Goal: Task Accomplishment & Management: Use online tool/utility

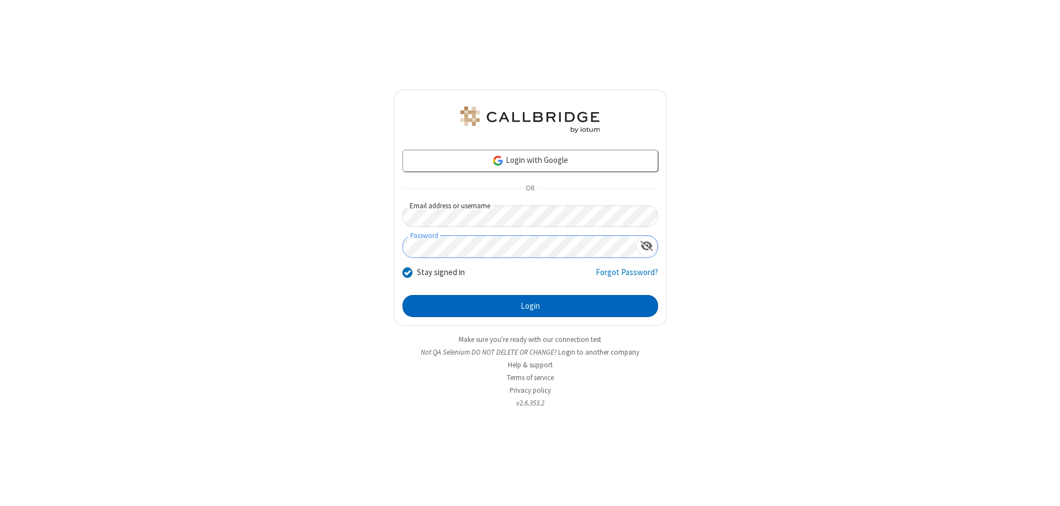
click at [530, 306] on button "Login" at bounding box center [531, 306] width 256 height 22
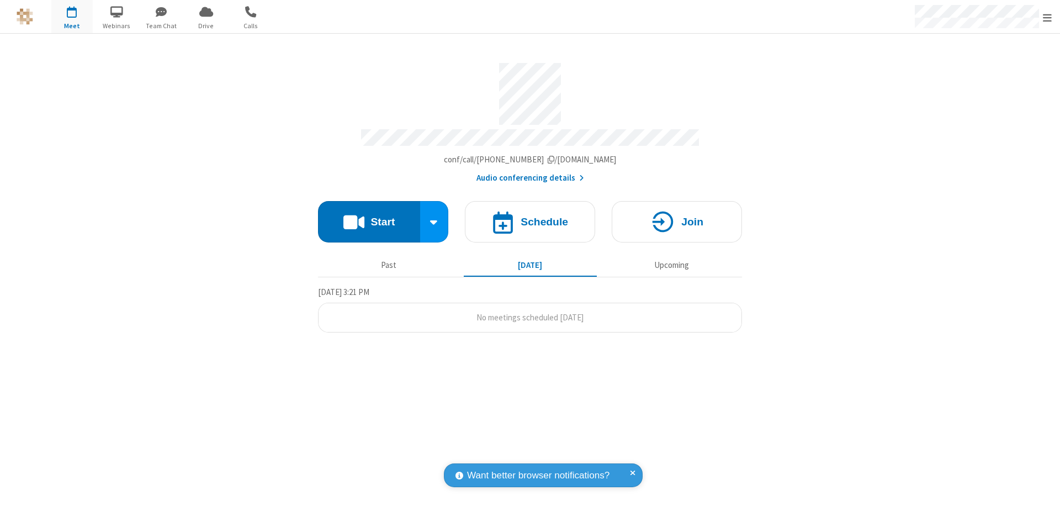
click at [1048, 17] on span "Open menu" at bounding box center [1047, 17] width 9 height 11
click at [206, 25] on span "Drive" at bounding box center [206, 26] width 41 height 10
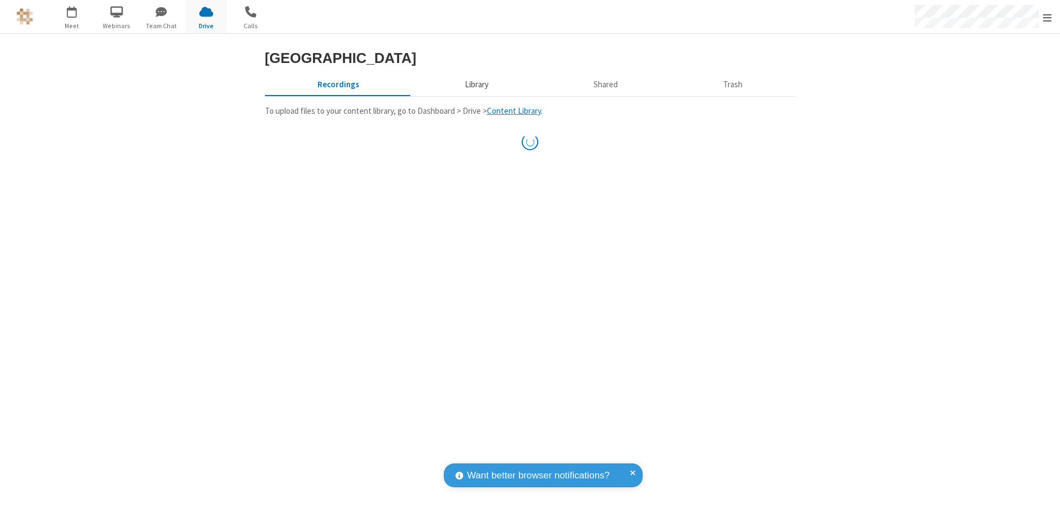
click at [475, 95] on button "Library" at bounding box center [476, 84] width 129 height 21
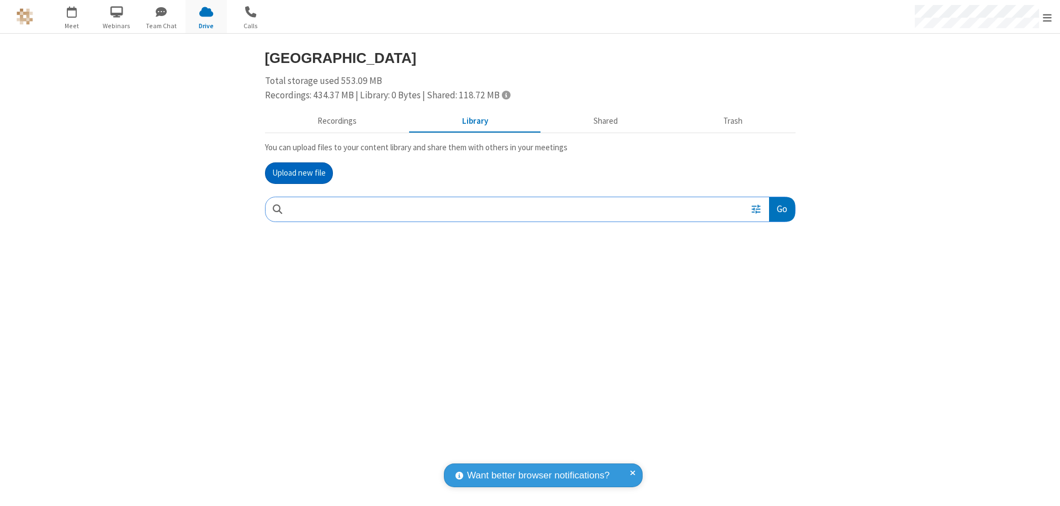
click at [299, 173] on button "Upload new file" at bounding box center [299, 173] width 68 height 22
click at [773, 282] on span "Move to trash" at bounding box center [773, 282] width 8 height 10
